Goal: Navigation & Orientation: Find specific page/section

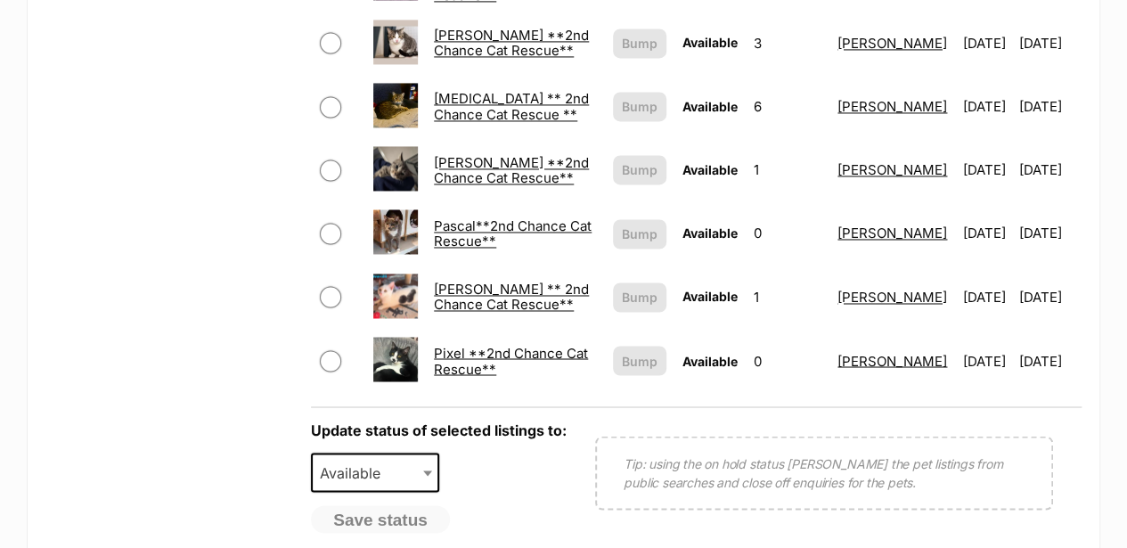
scroll to position [1365, 0]
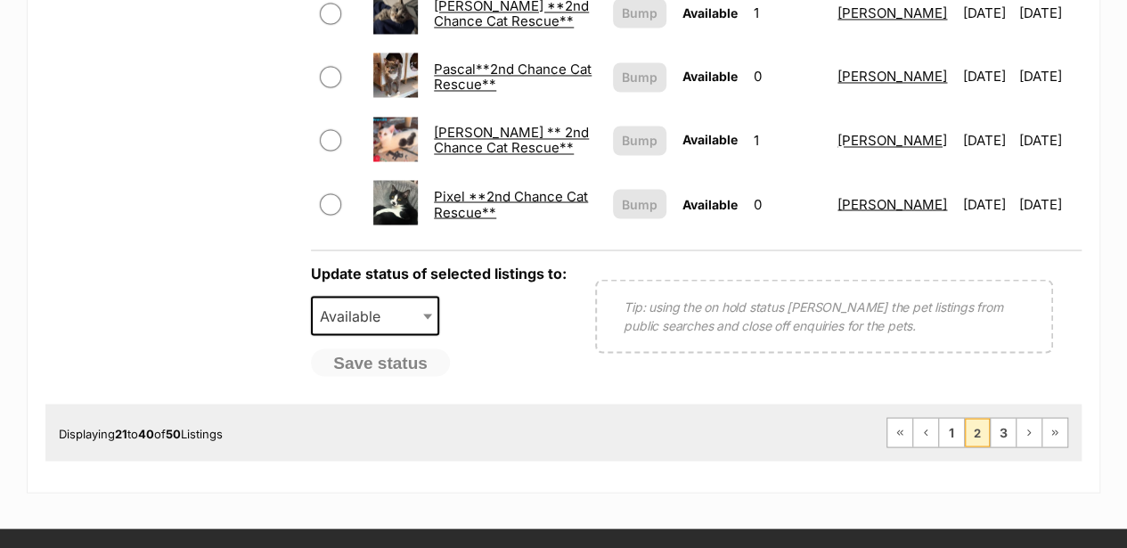
scroll to position [1603, 0]
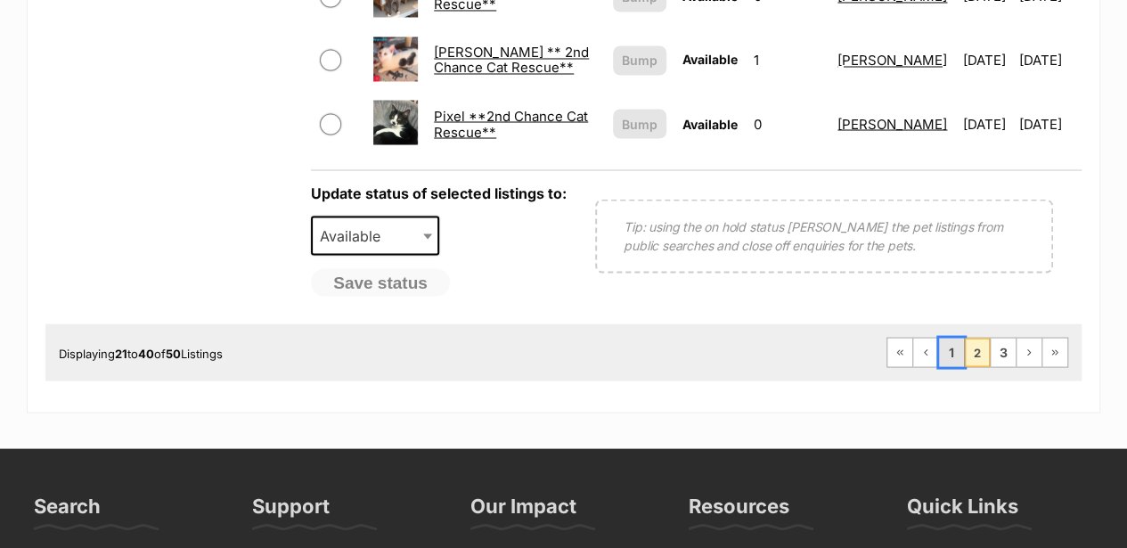
click at [953, 341] on link "1" at bounding box center [951, 352] width 25 height 29
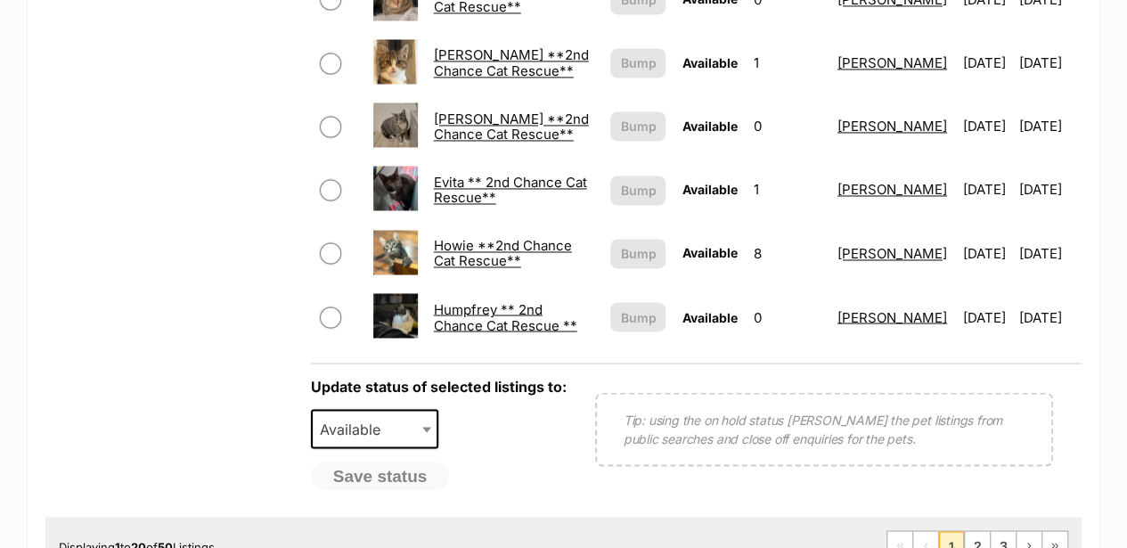
scroll to position [1425, 0]
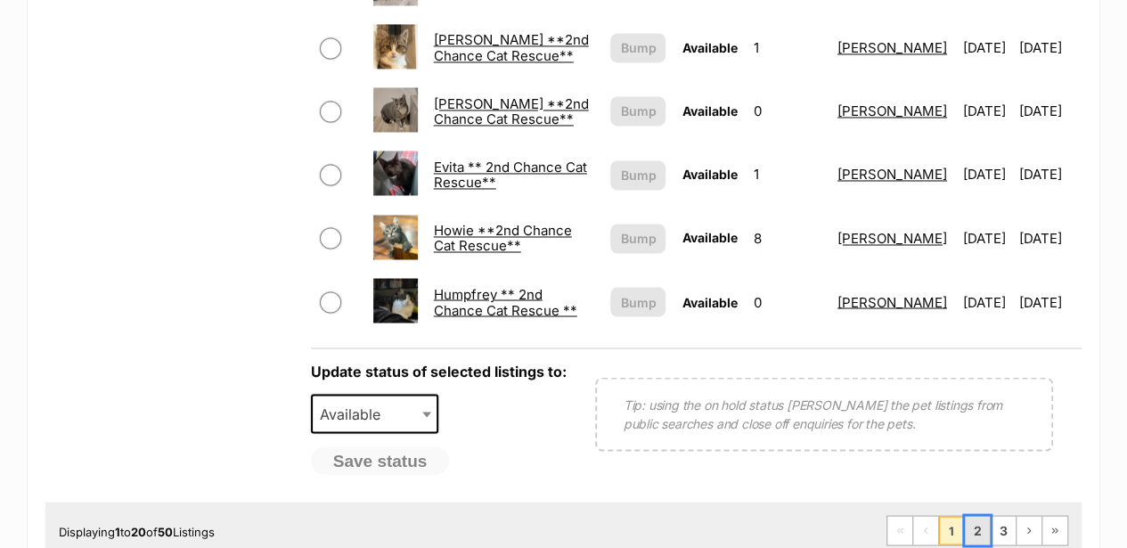
click at [977, 516] on link "2" at bounding box center [977, 530] width 25 height 29
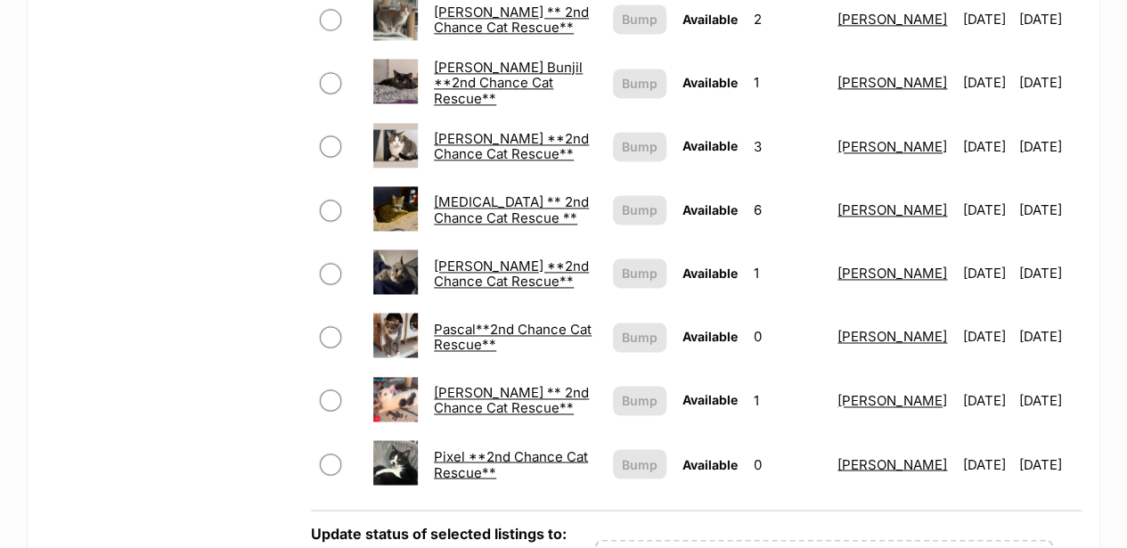
scroll to position [1425, 0]
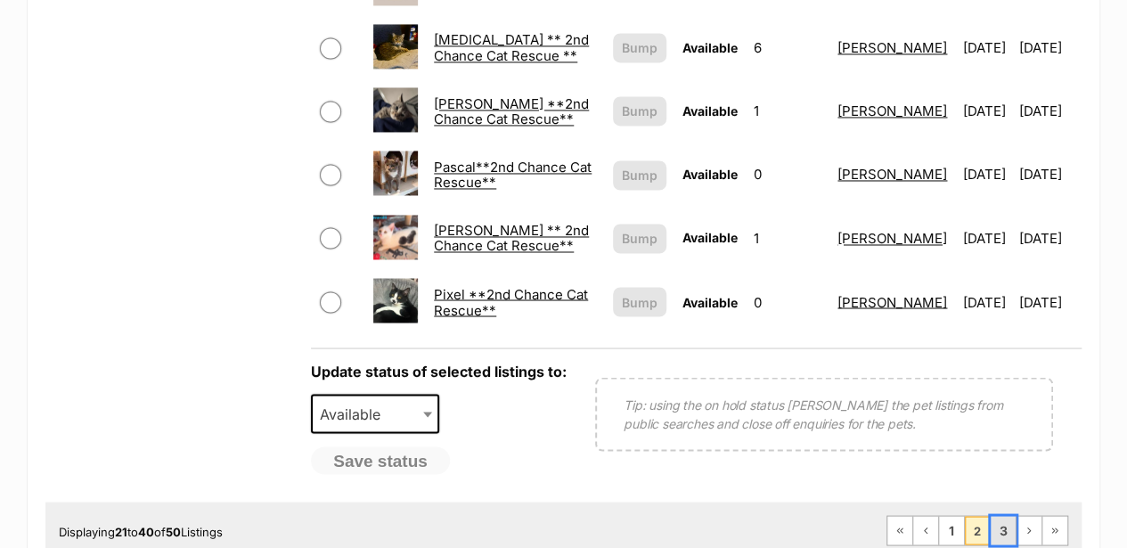
click at [1001, 517] on link "3" at bounding box center [1002, 530] width 25 height 29
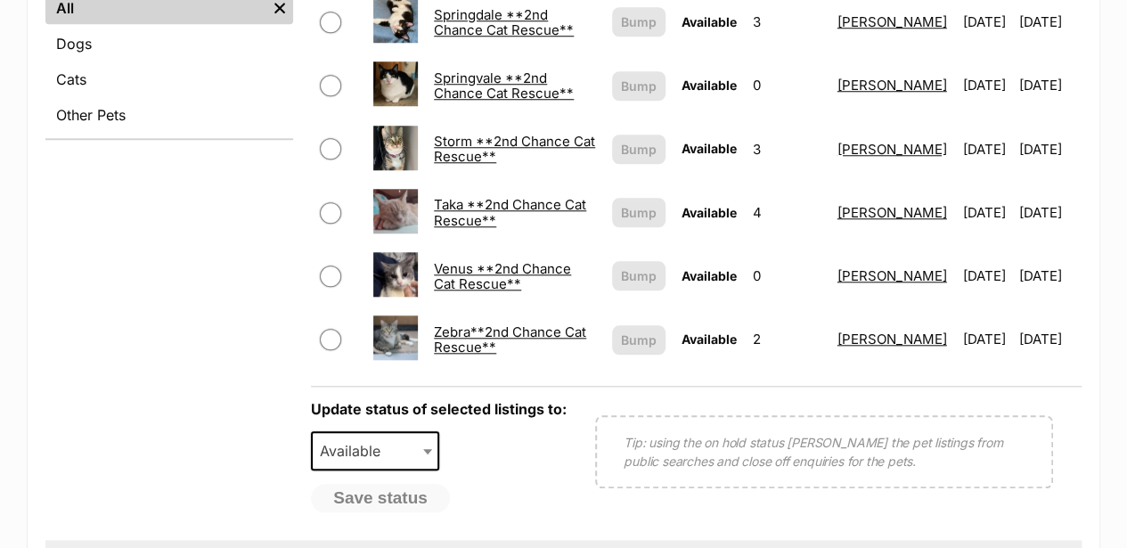
scroll to position [771, 0]
